Goal: Information Seeking & Learning: Check status

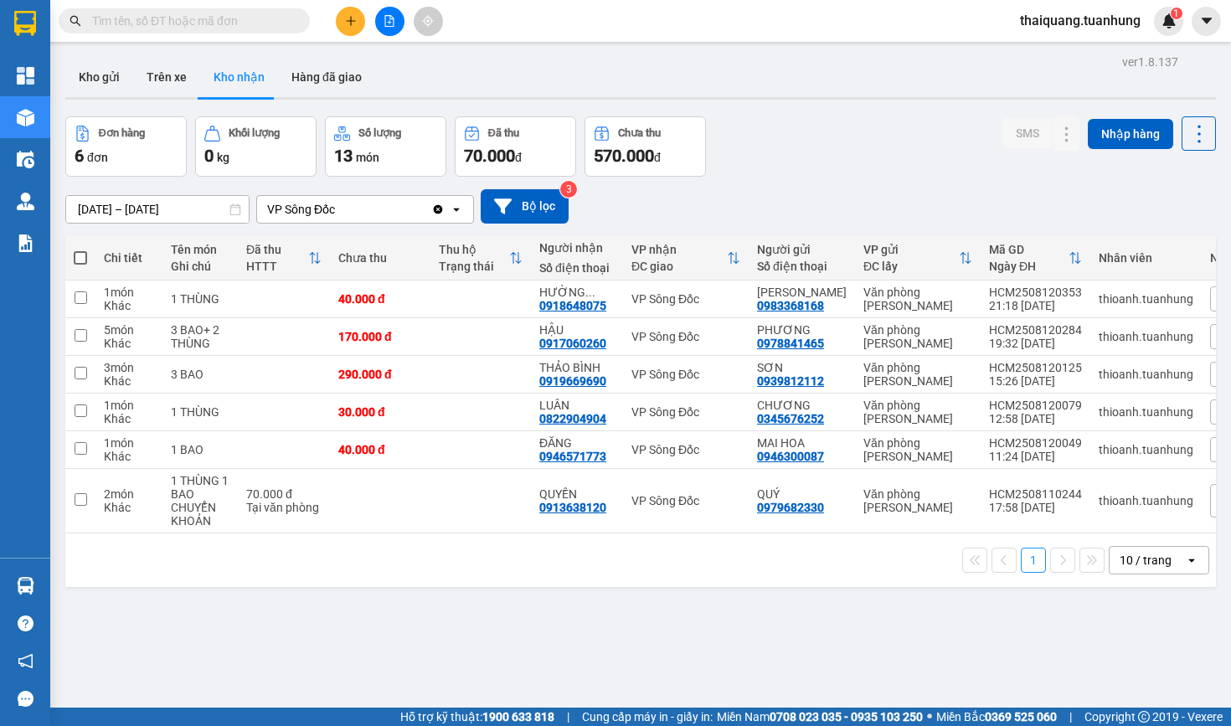
click at [841, 172] on div "Đơn hàng 6 đơn Khối lượng 0 kg Số lượng 13 món Đã thu 70.000 đ Chưa thu 570.000…" at bounding box center [640, 146] width 1150 height 60
click at [856, 83] on div "Kho gửi Trên xe Kho nhận Hàng đã giao" at bounding box center [640, 79] width 1150 height 44
click at [104, 77] on button "Kho gửi" at bounding box center [99, 77] width 68 height 40
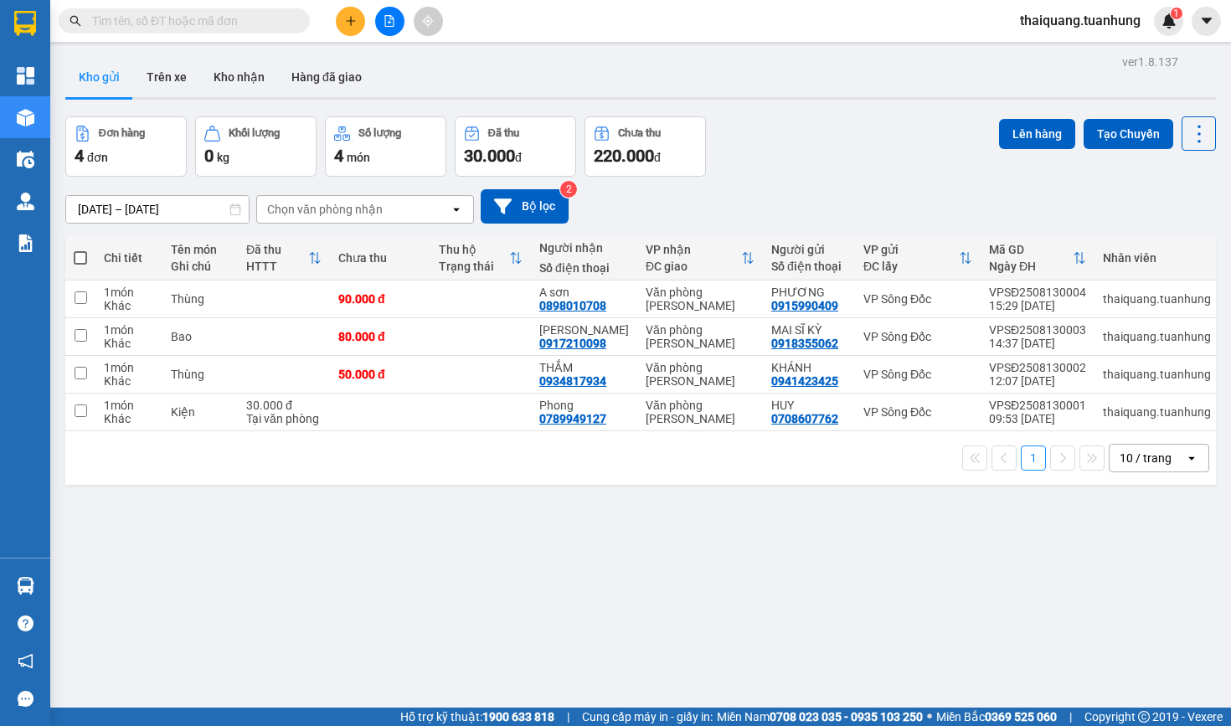
click at [862, 142] on div "Đơn hàng 4 đơn Khối lượng 0 kg Số lượng 4 món Đã thu 30.000 đ Chưa thu 220.000 …" at bounding box center [640, 146] width 1150 height 60
click at [788, 148] on div "Đơn hàng 4 đơn Khối lượng 0 kg Số lượng 4 món Đã thu 30.000 đ Chưa thu 220.000 …" at bounding box center [640, 146] width 1150 height 60
click at [806, 101] on div "ver 1.8.137 Kho gửi Trên xe Kho nhận Hàng đã giao Đơn hàng 4 đơn Khối lượng 0 k…" at bounding box center [641, 413] width 1164 height 726
click at [242, 82] on button "Kho nhận" at bounding box center [239, 77] width 78 height 40
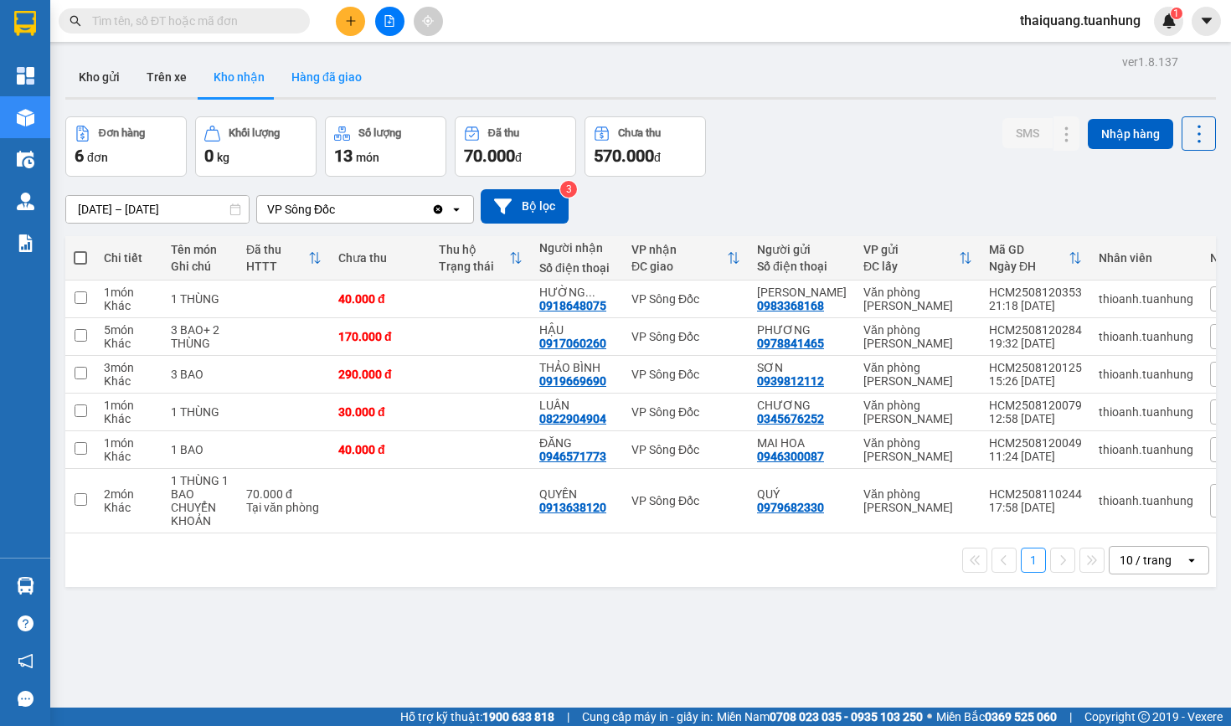
click at [303, 77] on button "Hàng đã giao" at bounding box center [326, 77] width 97 height 40
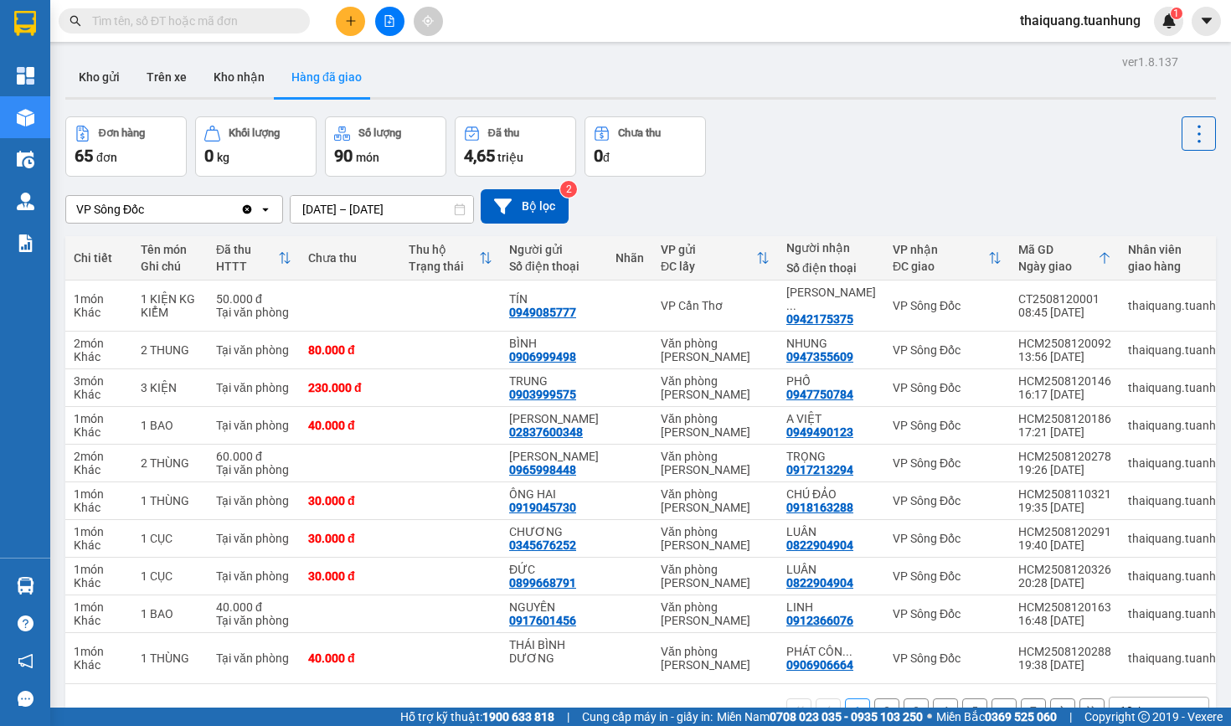
click at [855, 131] on div "Đơn hàng 65 đơn Khối lượng 0 kg Số lượng 90 món Đã thu 4,65 triệu Chưa thu 0 đ" at bounding box center [640, 146] width 1150 height 60
click at [357, 211] on input "[DATE] – [DATE]" at bounding box center [381, 209] width 182 height 27
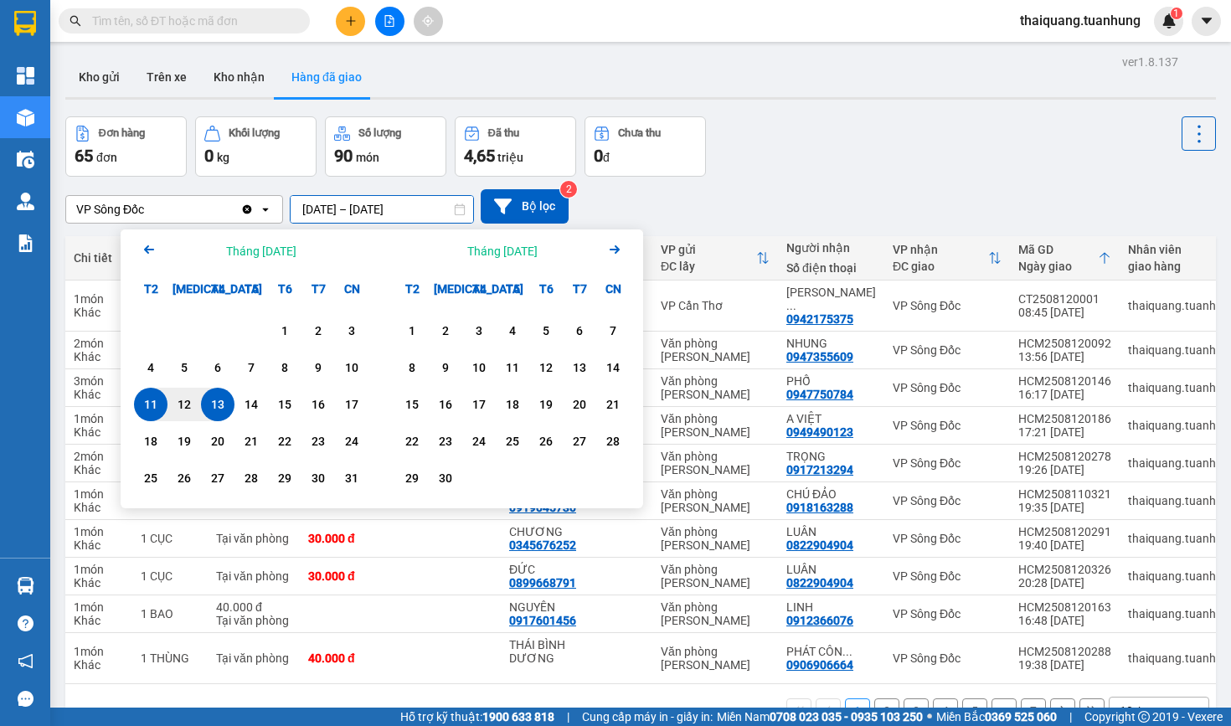
click at [223, 407] on div "13" at bounding box center [217, 404] width 23 height 20
type input "[DATE] – [DATE]"
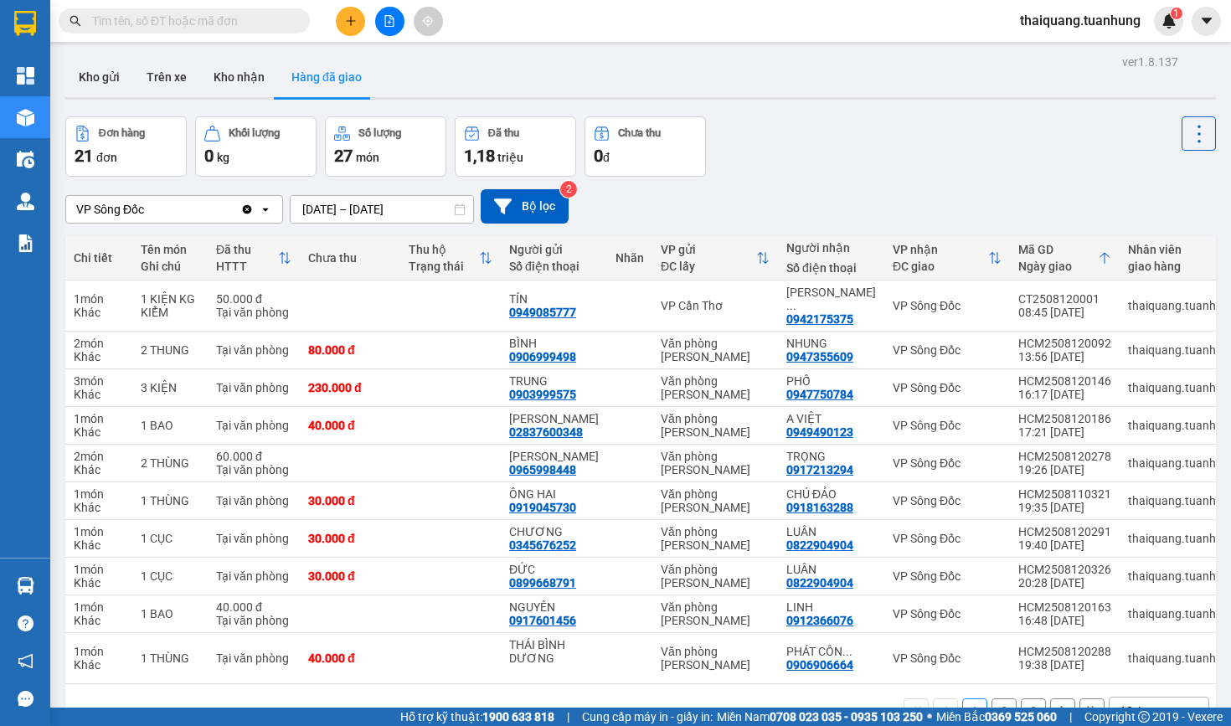
click at [843, 194] on div "VP Sông Đốc Clear value open [DATE] – [DATE] Press the down arrow key to intera…" at bounding box center [640, 206] width 1150 height 34
click at [894, 108] on div "ver 1.8.137 Kho gửi Trên xe Kho nhận Hàng đã giao Đơn hàng 21 đơn Khối lượng 0 …" at bounding box center [641, 413] width 1164 height 726
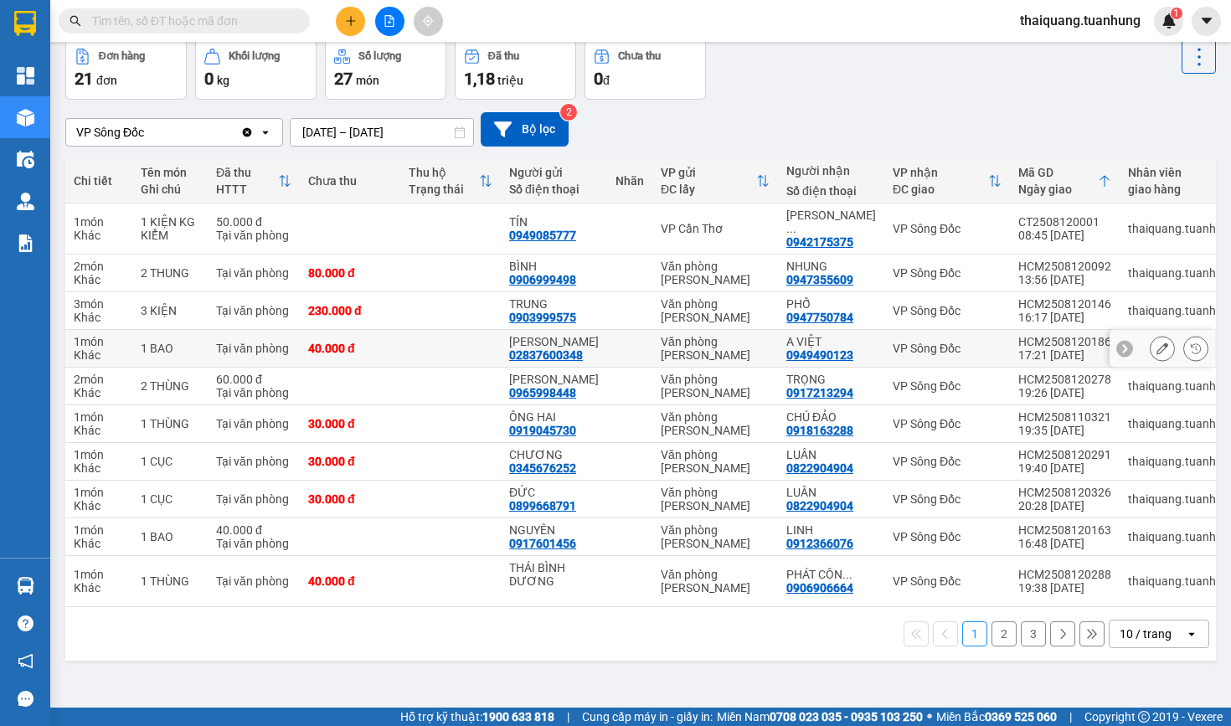
scroll to position [77, 0]
click at [901, 116] on div "VP Sông Đốc Clear value open [DATE] – [DATE] Press the down arrow key to intera…" at bounding box center [640, 129] width 1150 height 34
click at [805, 103] on div "VP Sông Đốc Clear value open [DATE] – [DATE] Press the down arrow key to intera…" at bounding box center [640, 129] width 1150 height 59
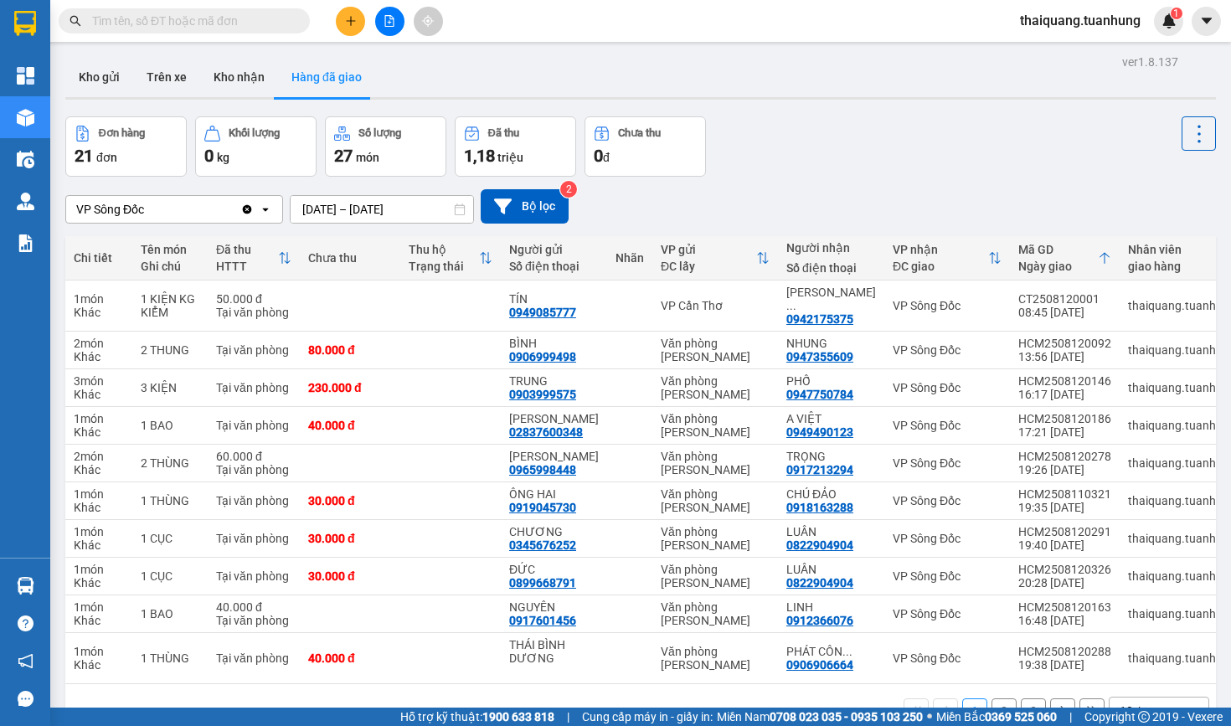
scroll to position [0, 0]
click at [231, 88] on button "Kho nhận" at bounding box center [239, 77] width 78 height 40
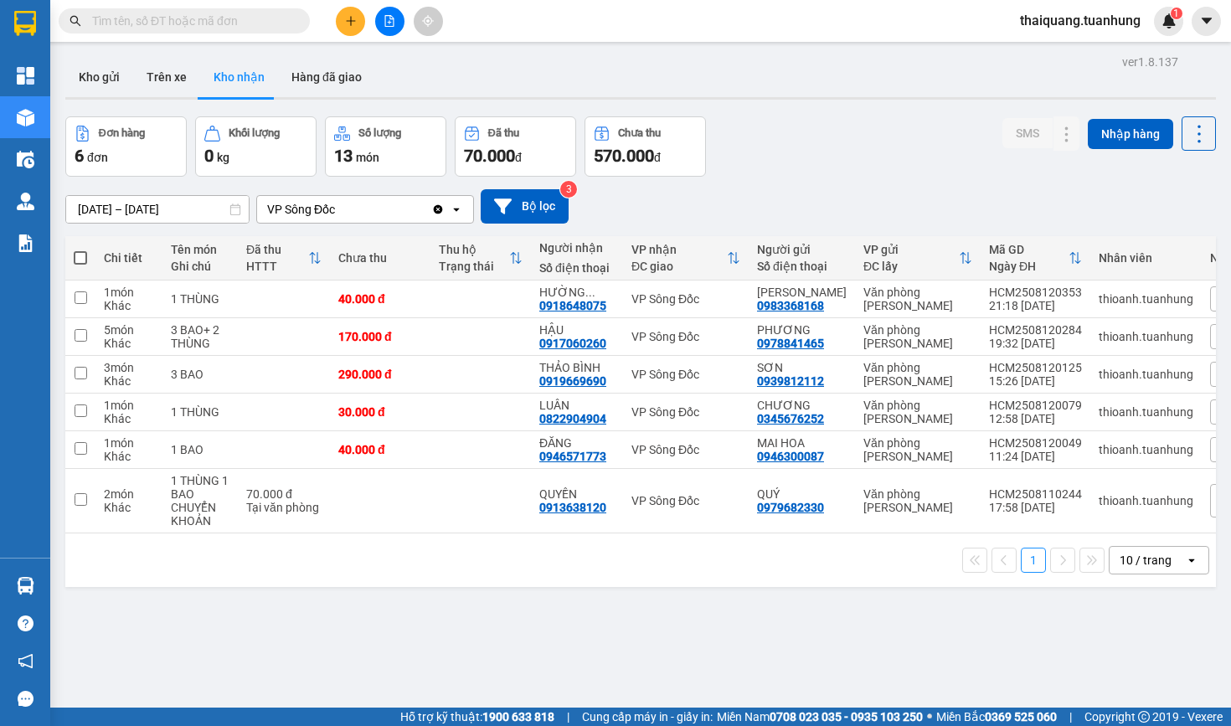
click at [811, 168] on div "Đơn hàng 6 đơn Khối lượng 0 kg Số lượng 13 món Đã thu 70.000 đ Chưa thu 570.000…" at bounding box center [640, 146] width 1150 height 60
click at [908, 167] on div "Đơn hàng 6 đơn Khối lượng 0 kg Số lượng 13 món Đã thu 70.000 đ Chưa thu 570.000…" at bounding box center [640, 146] width 1150 height 60
click at [87, 69] on button "Kho gửi" at bounding box center [99, 77] width 68 height 40
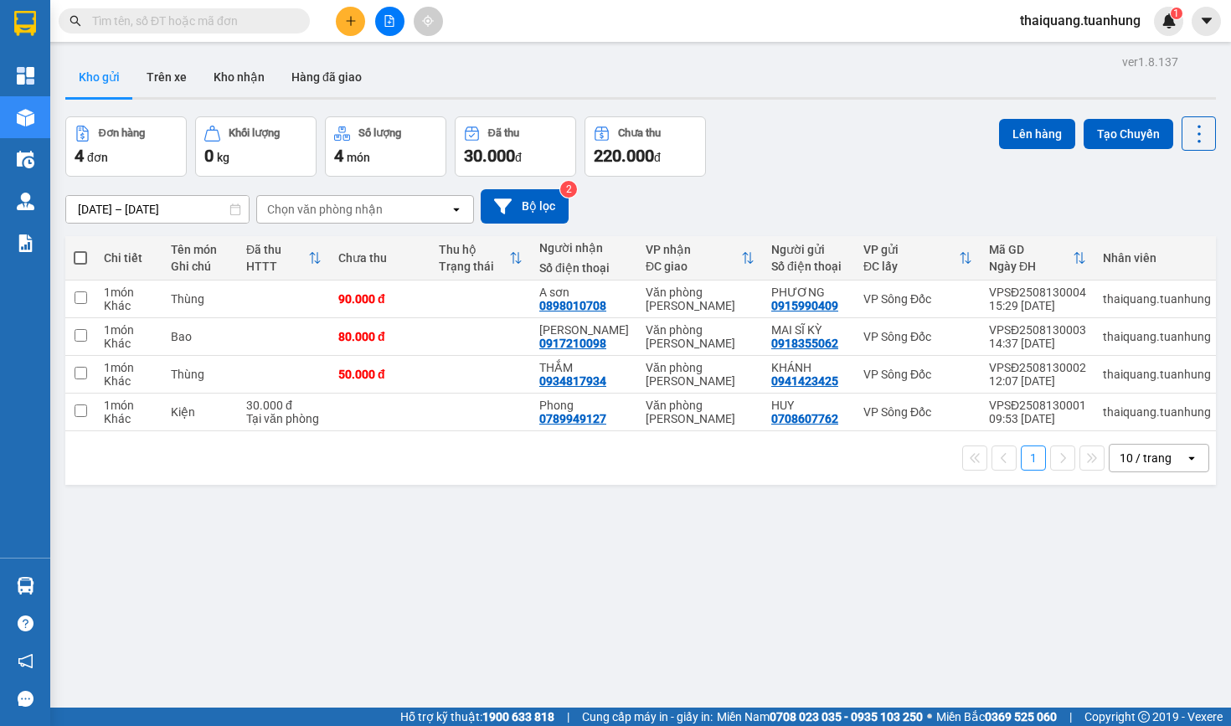
click at [377, 555] on div "ver 1.8.137 Kho gửi Trên xe Kho nhận Hàng đã giao Đơn hàng 4 đơn Khối lượng 0 k…" at bounding box center [641, 413] width 1164 height 726
click at [248, 86] on button "Kho nhận" at bounding box center [239, 77] width 78 height 40
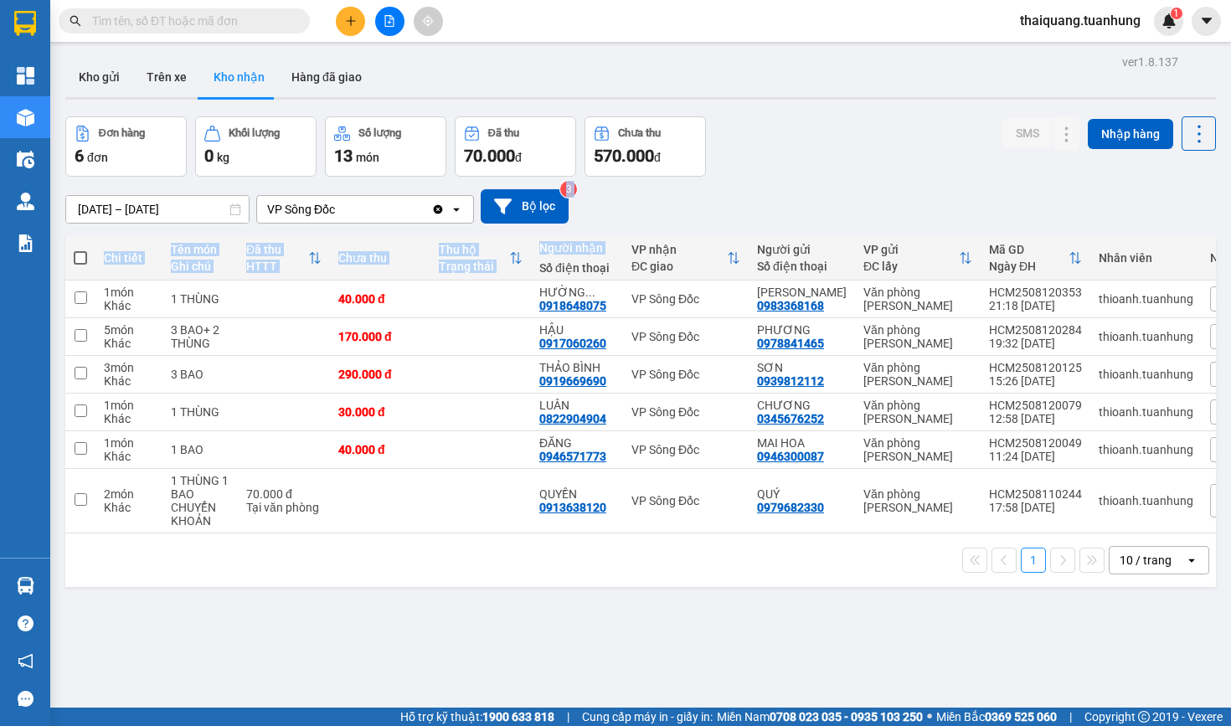
drag, startPoint x: 778, startPoint y: 222, endPoint x: 539, endPoint y: 255, distance: 241.7
click at [539, 255] on div "ver 1.8.137 Kho gửi Trên xe Kho nhận Hàng đã giao Đơn hàng 6 đơn Khối lượng 0 k…" at bounding box center [641, 413] width 1164 height 726
click at [749, 179] on div "[DATE] – [DATE] Press the down arrow key to interact with the calendar and sele…" at bounding box center [640, 206] width 1150 height 59
